Goal: Information Seeking & Learning: Learn about a topic

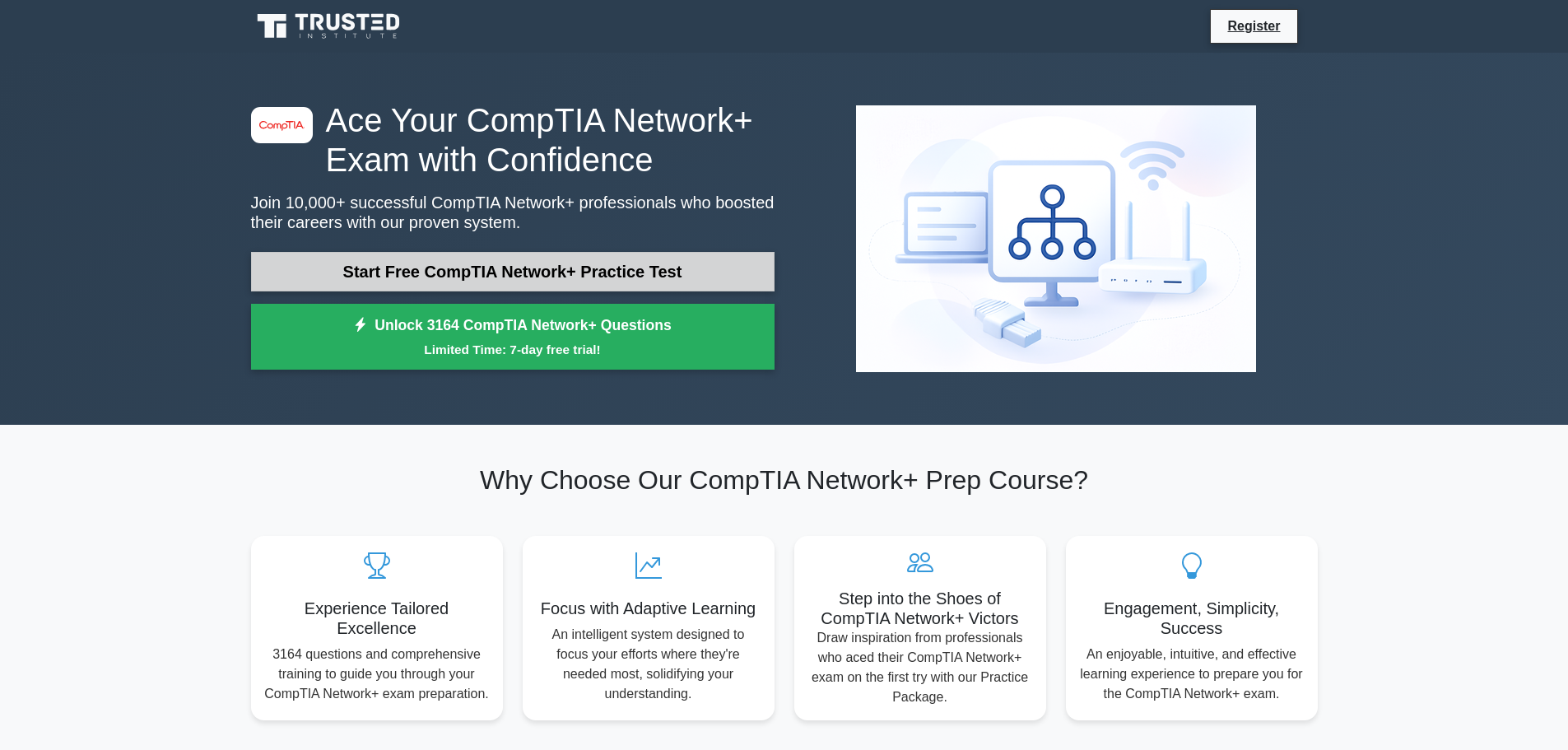
click at [511, 266] on link "Start Free CompTIA Network+ Practice Test" at bounding box center [512, 271] width 523 height 39
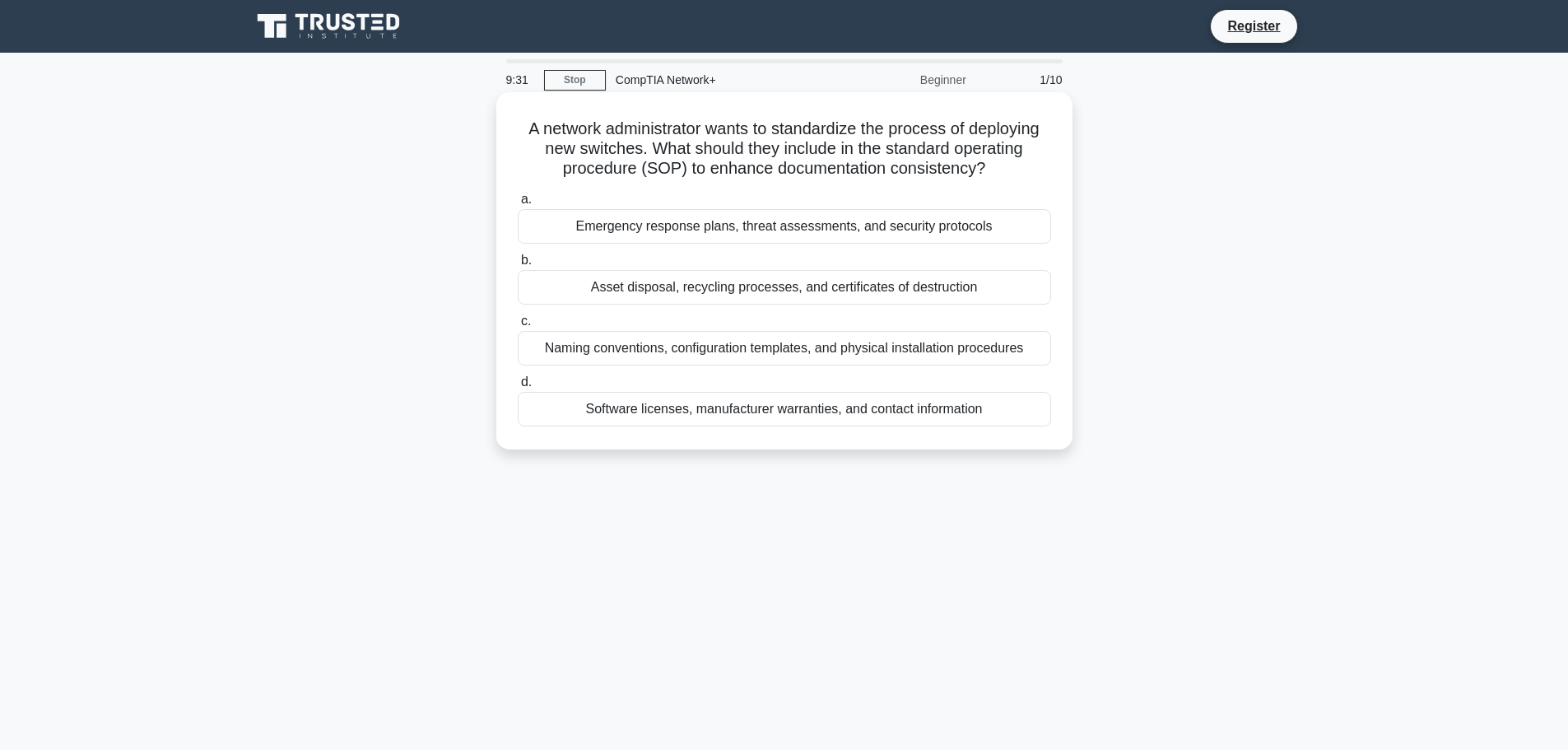
click at [888, 359] on div "Naming conventions, configuration templates, and physical installation procedur…" at bounding box center [784, 348] width 533 height 35
click at [518, 327] on input "c. Naming conventions, configuration templates, and physical installation proce…" at bounding box center [518, 322] width 0 height 11
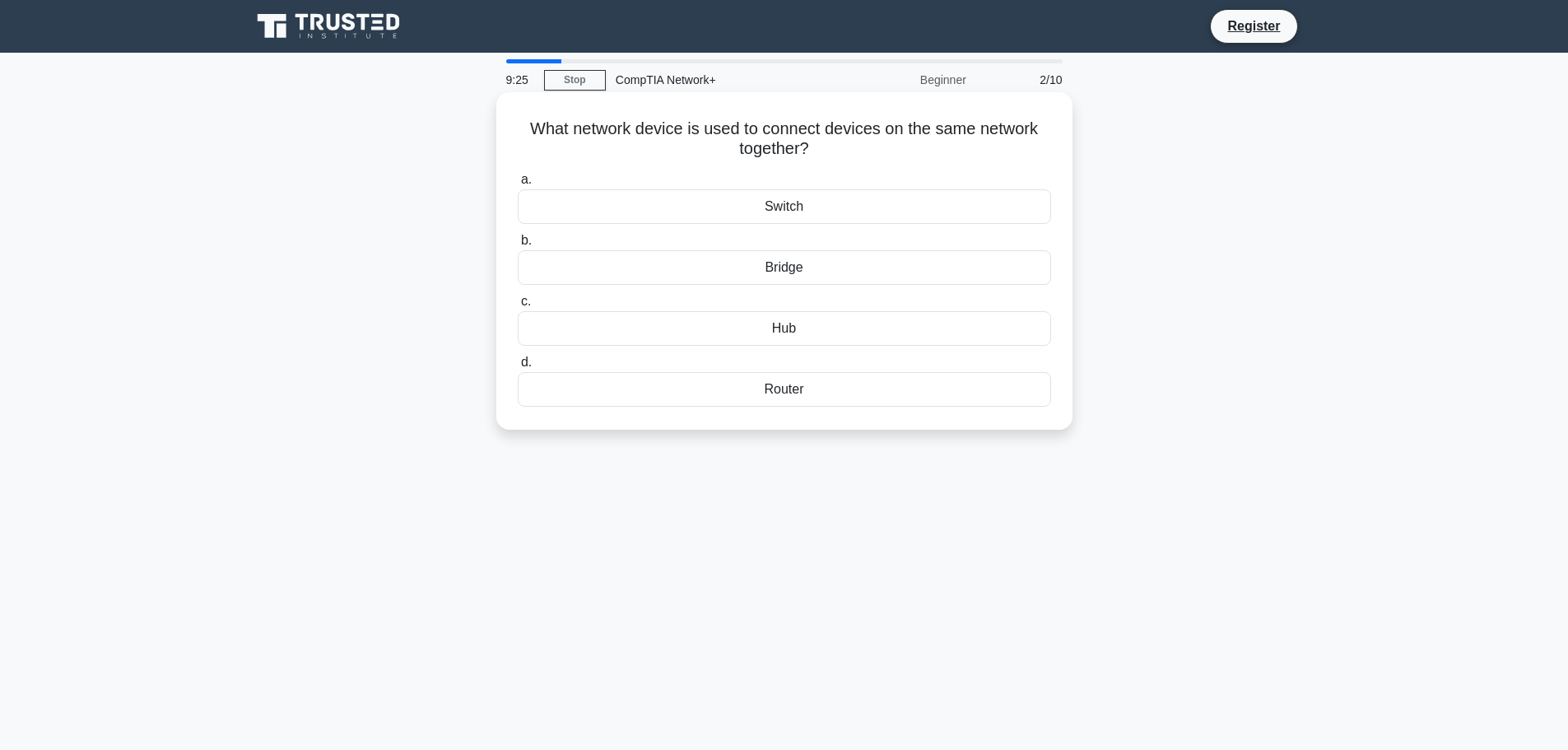
click at [816, 394] on div "Router" at bounding box center [784, 390] width 533 height 35
click at [518, 368] on input "d. Router" at bounding box center [518, 363] width 0 height 11
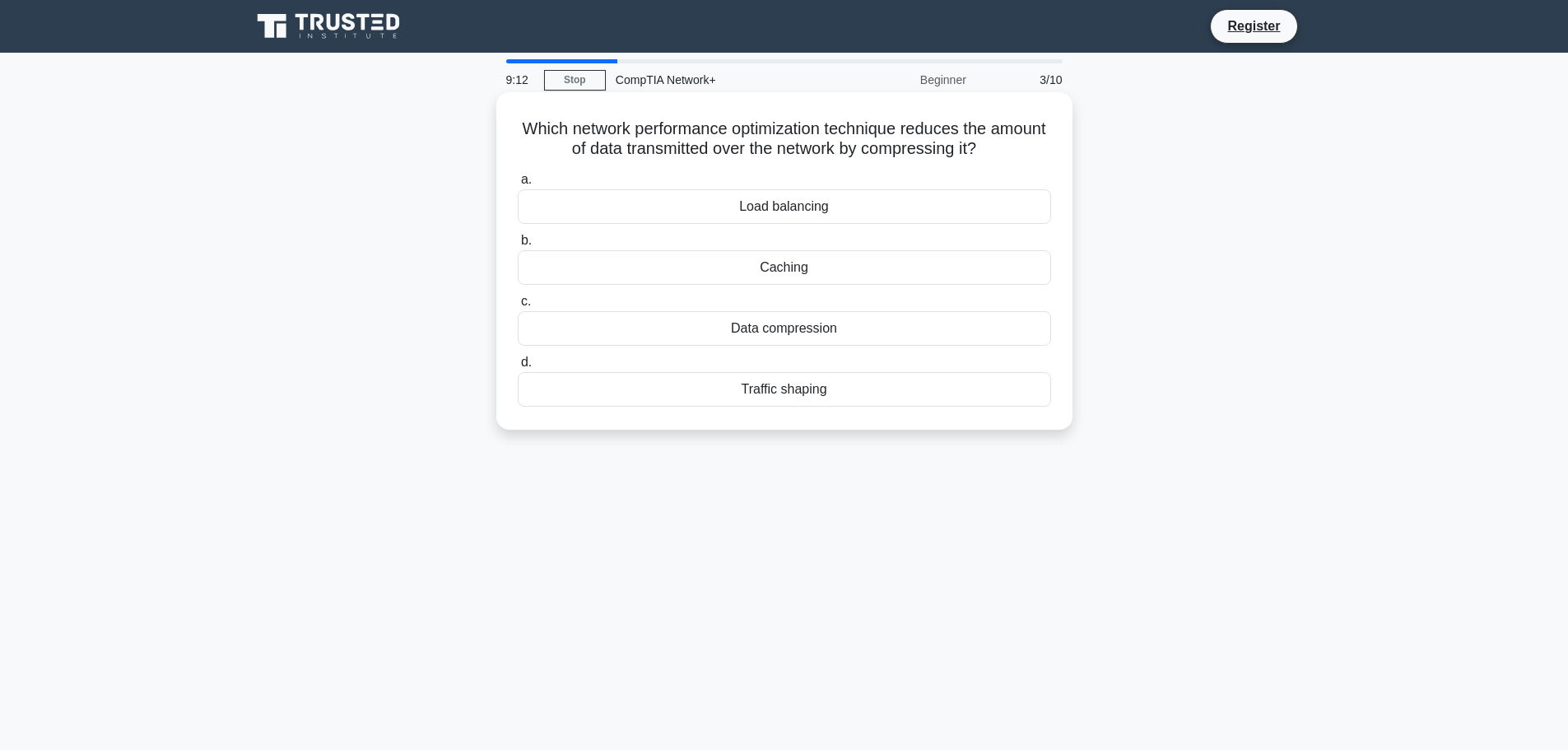
click at [832, 269] on div "Caching" at bounding box center [784, 268] width 533 height 35
click at [518, 246] on input "b. [GEOGRAPHIC_DATA]" at bounding box center [518, 241] width 0 height 11
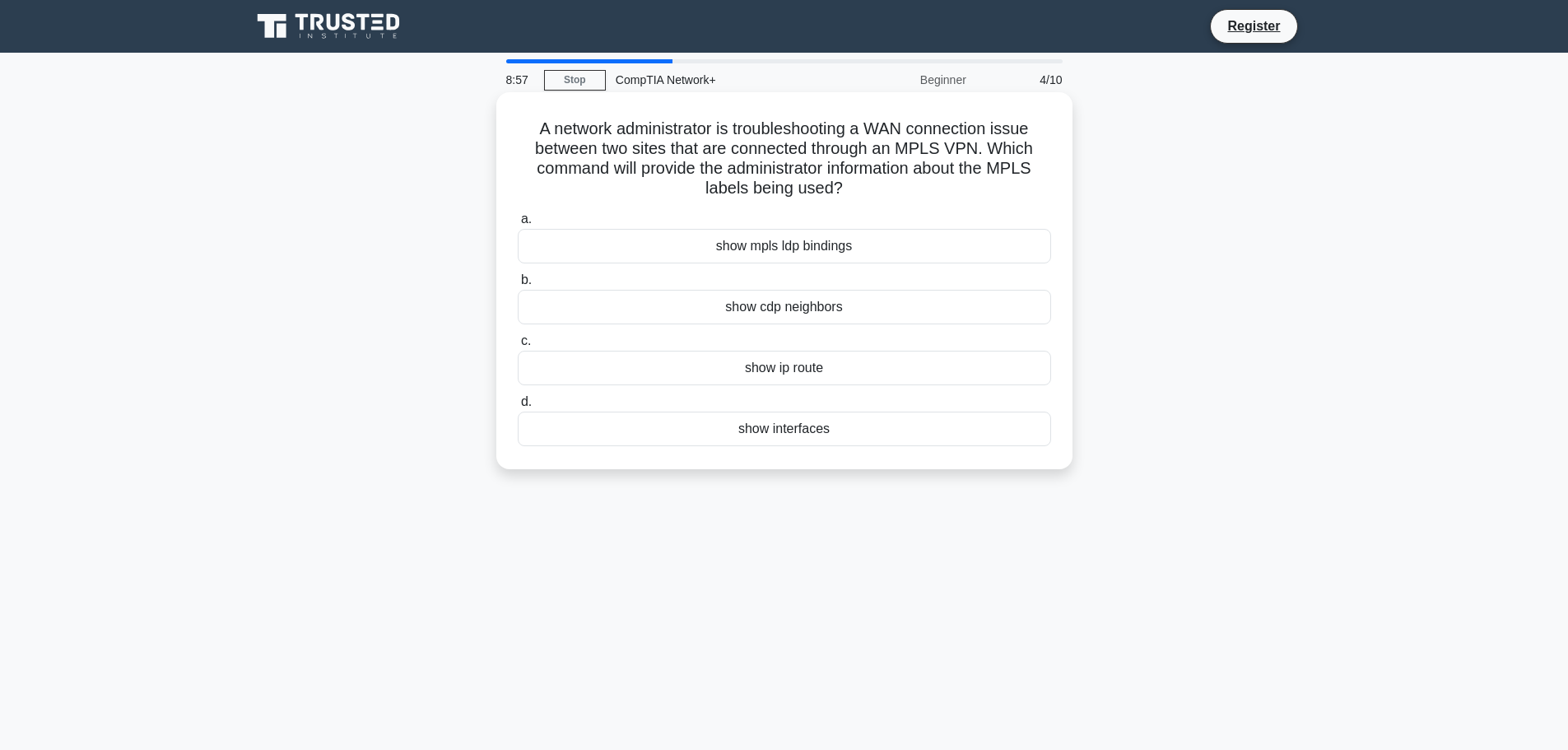
click at [862, 370] on div "show ip route" at bounding box center [784, 368] width 533 height 35
click at [518, 347] on input "c. show ip route" at bounding box center [518, 341] width 0 height 11
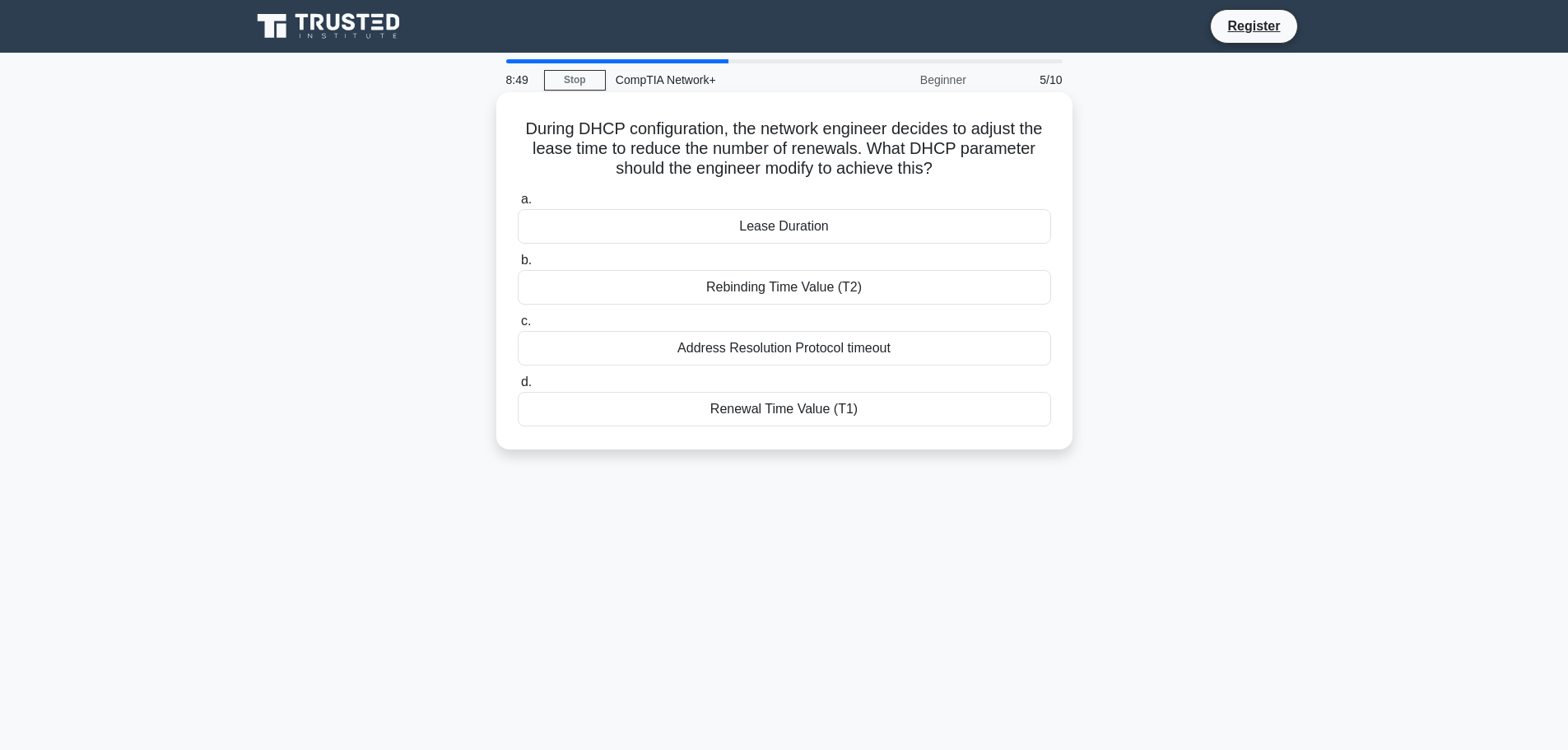
click at [829, 231] on div "Lease Duration" at bounding box center [784, 227] width 533 height 35
click at [518, 205] on input "a. Lease Duration" at bounding box center [518, 199] width 0 height 11
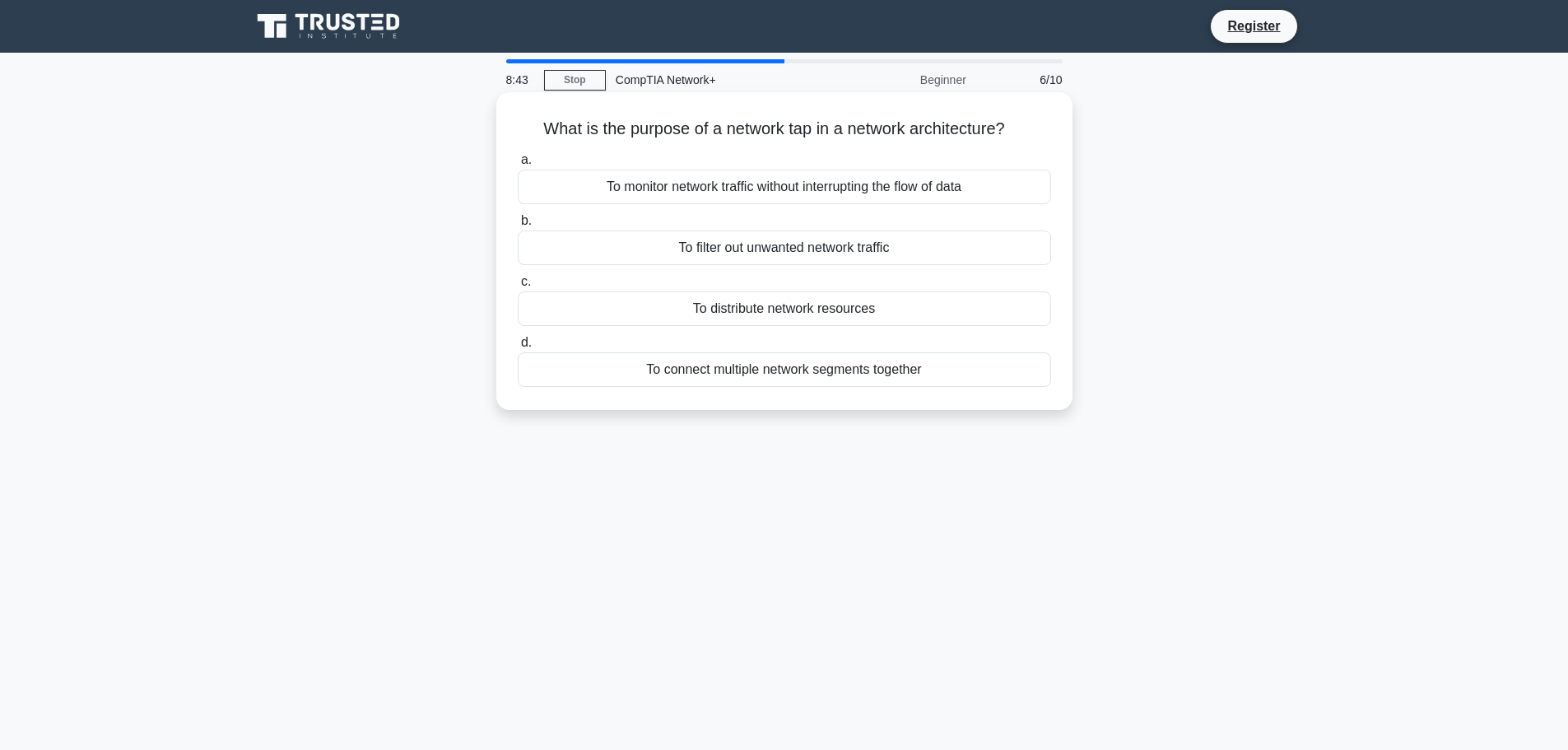
click at [804, 196] on div "To monitor network traffic without interrupting the flow of data" at bounding box center [784, 187] width 533 height 35
click at [518, 166] on input "a. To monitor network traffic without interrupting the flow of data" at bounding box center [518, 160] width 0 height 11
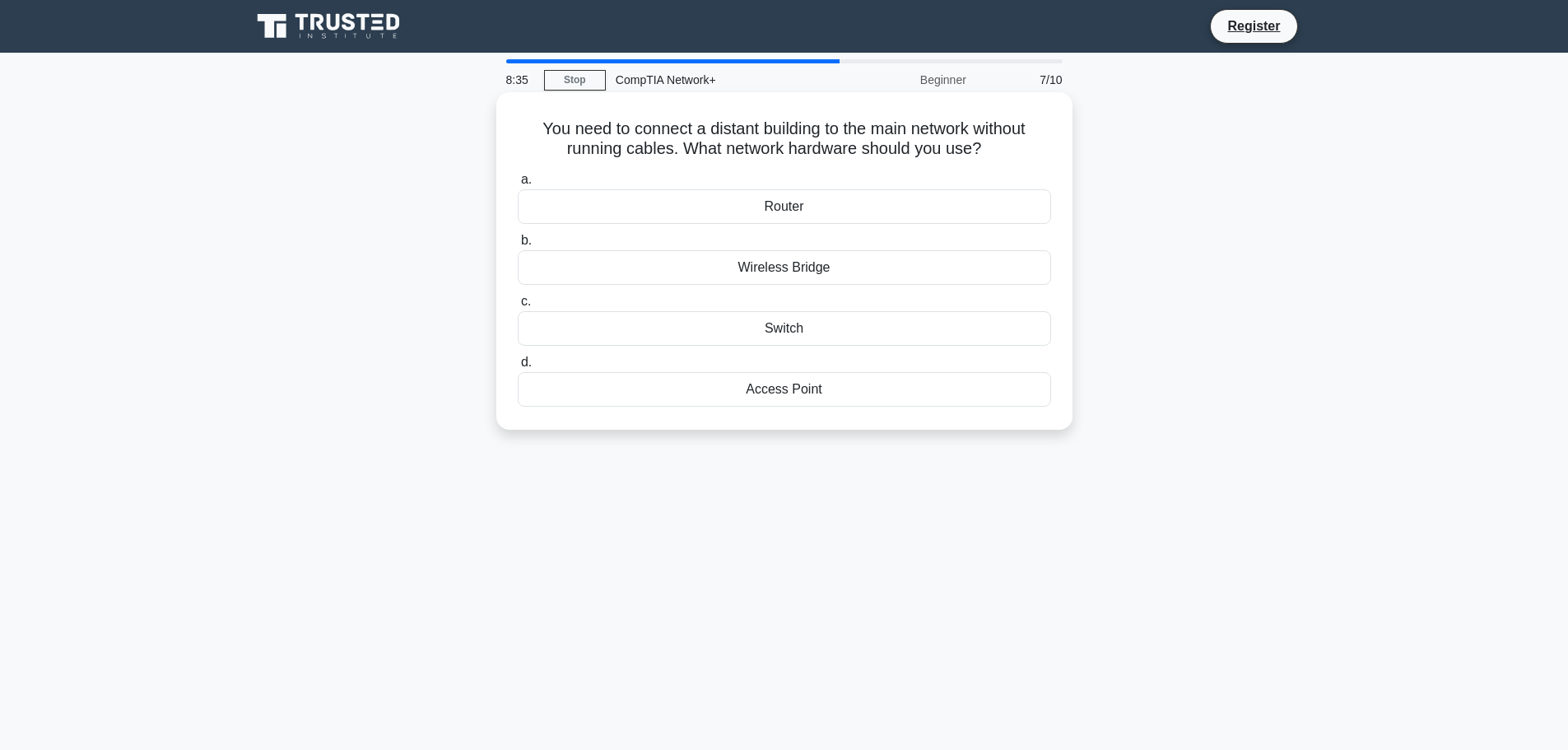
click at [840, 399] on div "Access Point" at bounding box center [784, 390] width 533 height 35
click at [518, 368] on input "d. [GEOGRAPHIC_DATA]" at bounding box center [518, 363] width 0 height 11
click at [950, 155] on h5 "In a network, an ARP cache poisoning attack occurs. Which security feature coul…" at bounding box center [784, 139] width 537 height 41
click at [870, 272] on div "Dynamic ARP inspection" at bounding box center [784, 268] width 533 height 35
click at [518, 246] on input "b. Dynamic ARP inspection" at bounding box center [518, 241] width 0 height 11
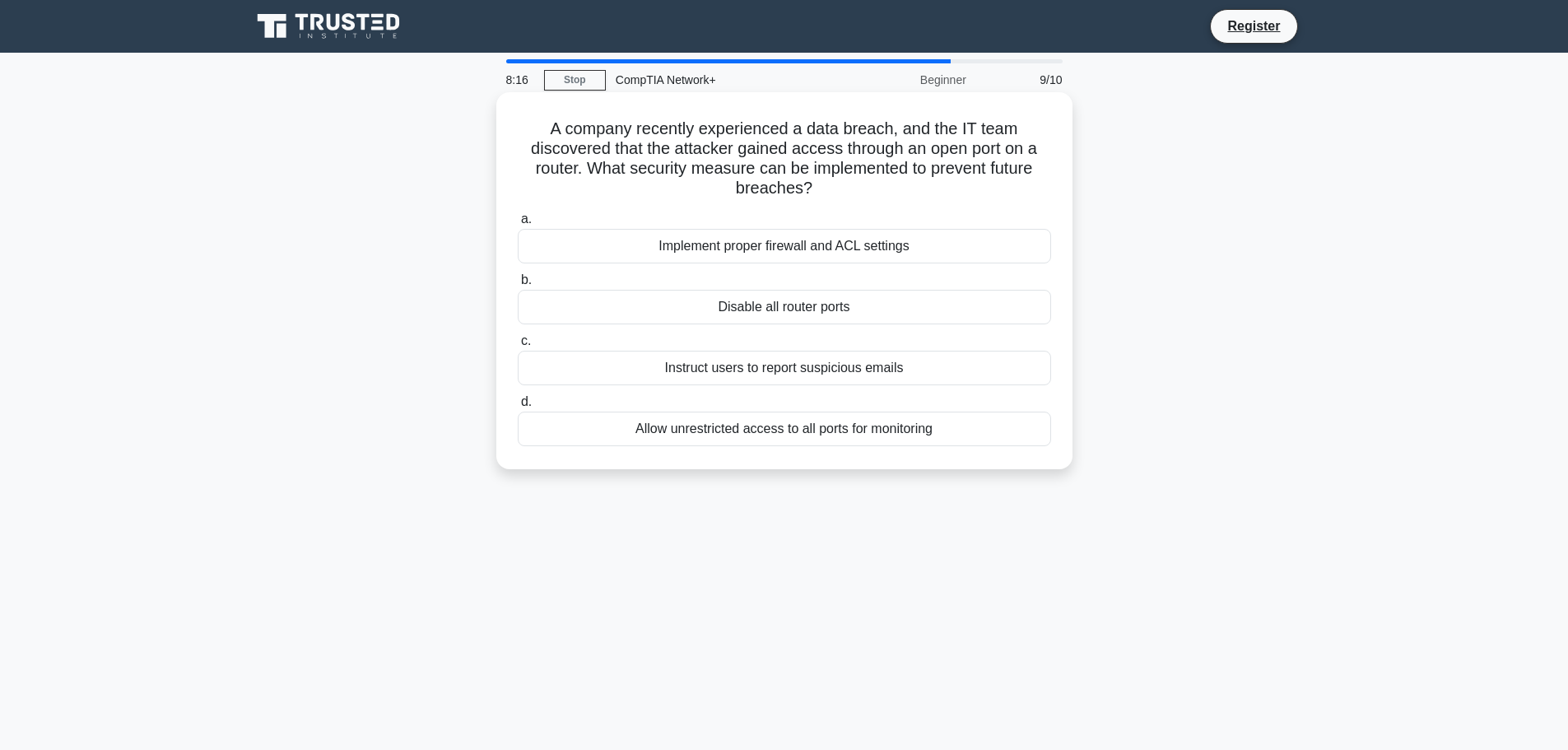
click at [854, 208] on div "a. Implement proper firewall and ACL settings b. Disable all router ports c. d." at bounding box center [784, 327] width 553 height 243
click at [828, 252] on div "Implement proper firewall and ACL settings" at bounding box center [784, 246] width 533 height 35
click at [518, 225] on input "a. Implement proper firewall and ACL settings" at bounding box center [518, 220] width 0 height 11
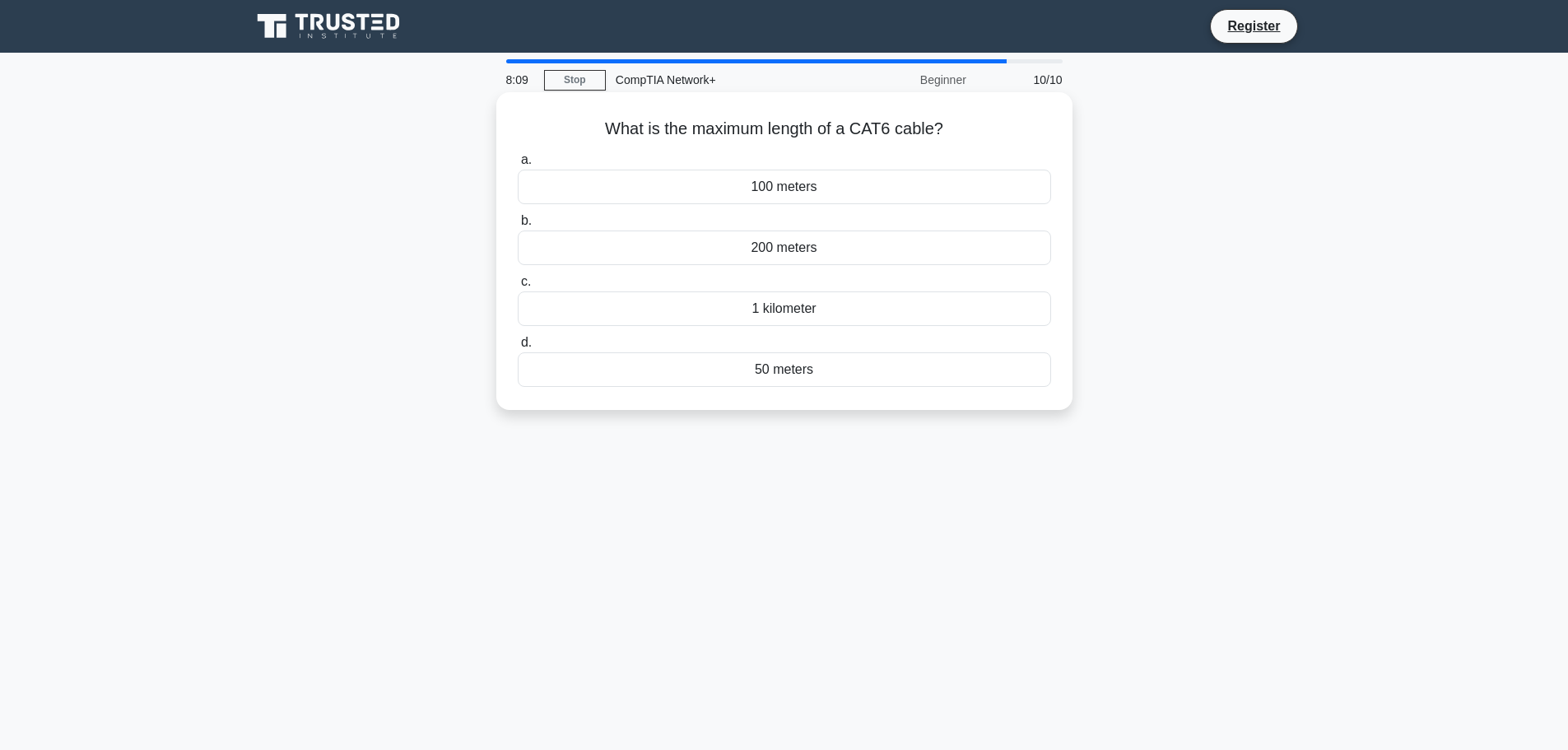
click at [786, 317] on div "1 kilometer" at bounding box center [784, 309] width 533 height 35
click at [518, 287] on input "c. 1 kilometer" at bounding box center [518, 282] width 0 height 11
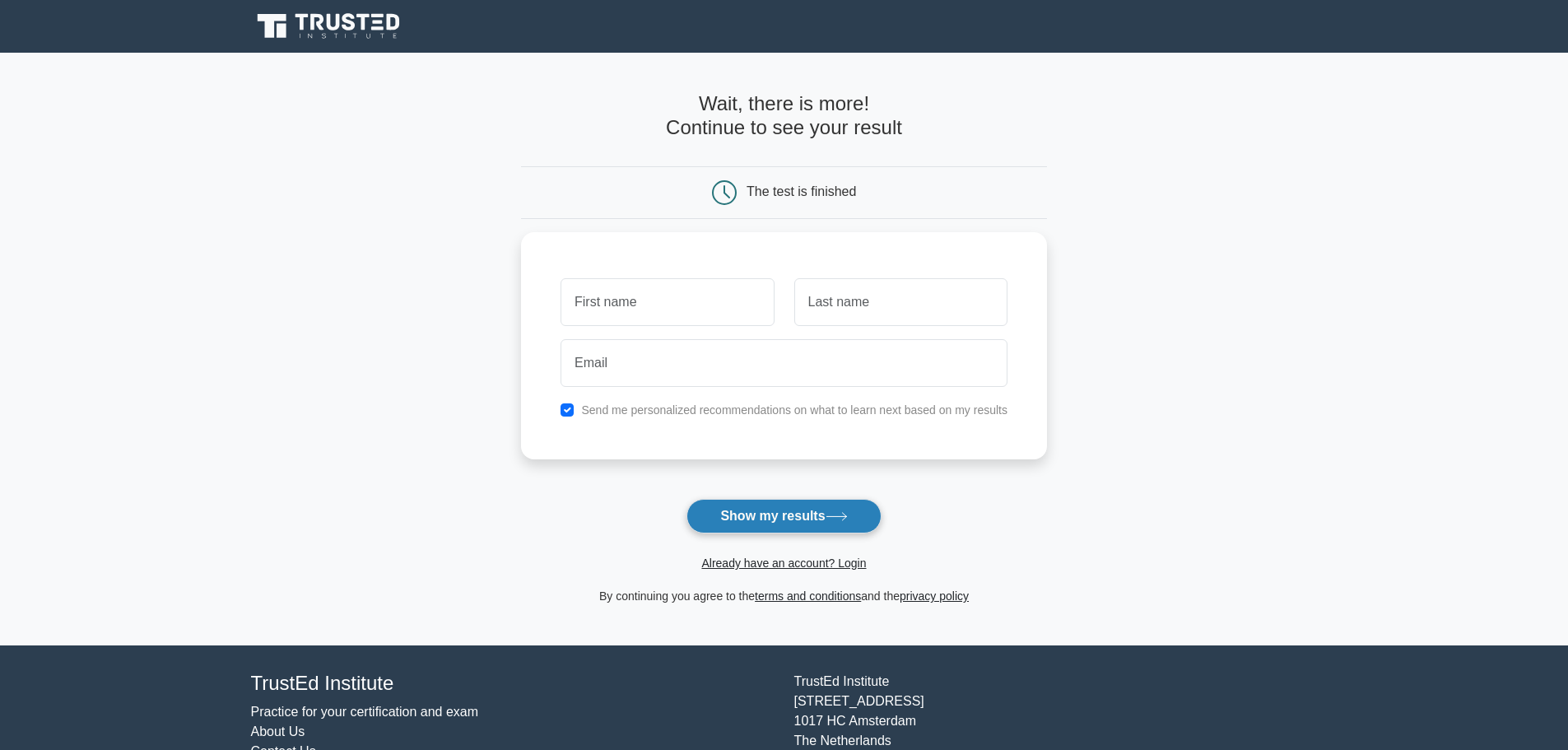
click at [790, 522] on button "Show my results" at bounding box center [783, 516] width 194 height 35
